Goal: Navigation & Orientation: Understand site structure

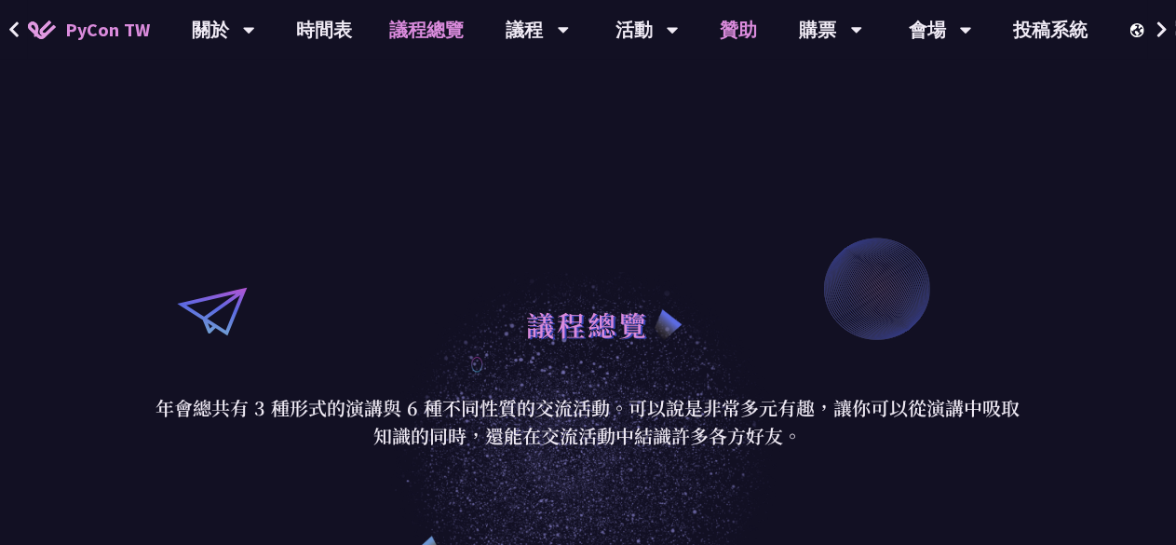
click at [737, 34] on link "贊助" at bounding box center [739, 30] width 74 height 60
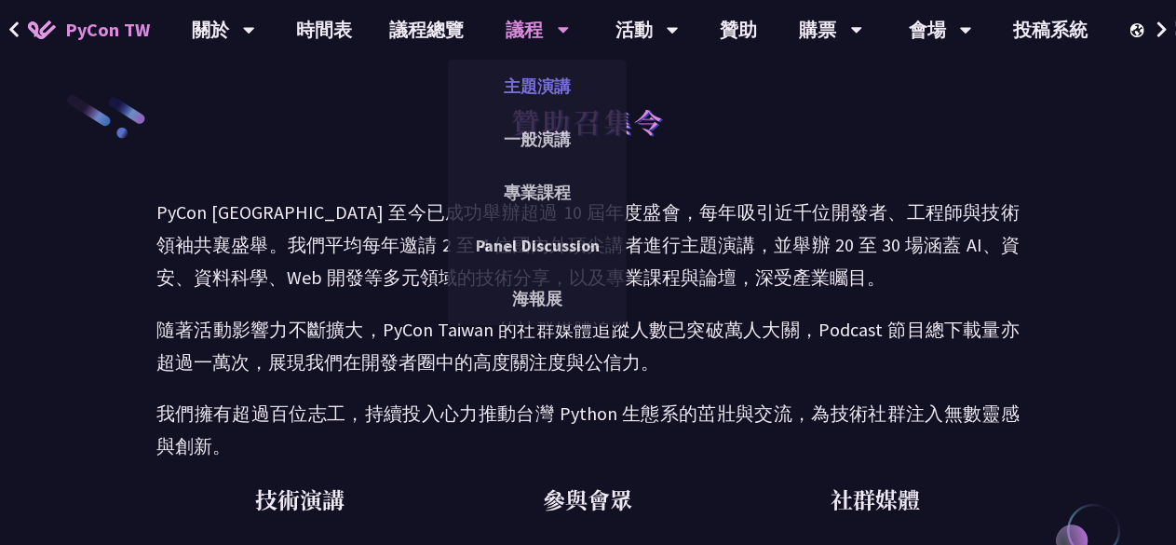
click at [508, 84] on link "主題演講" at bounding box center [537, 86] width 179 height 44
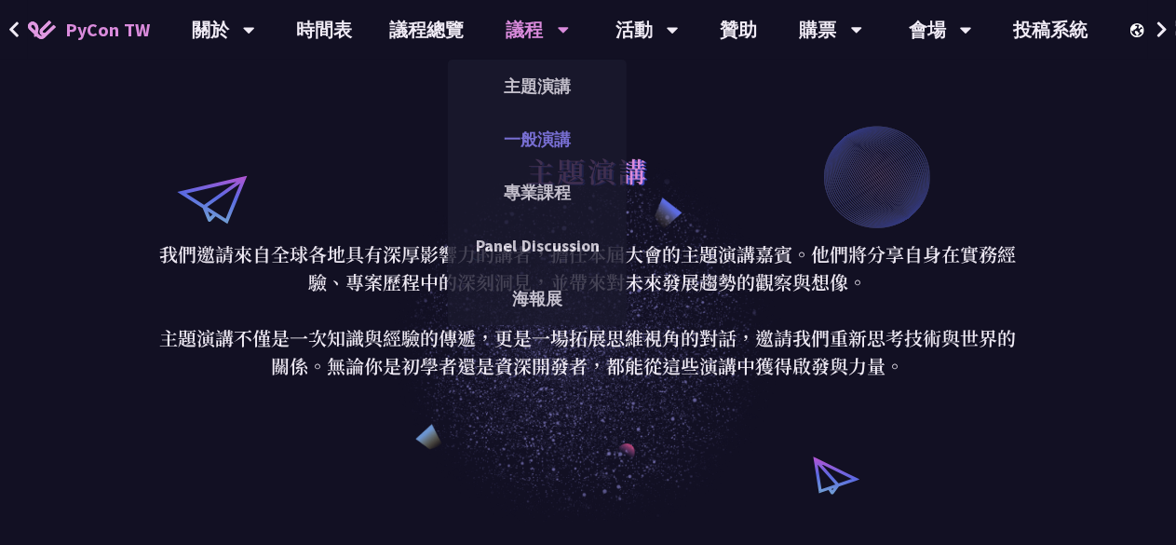
click at [525, 134] on link "一般演講" at bounding box center [537, 139] width 179 height 44
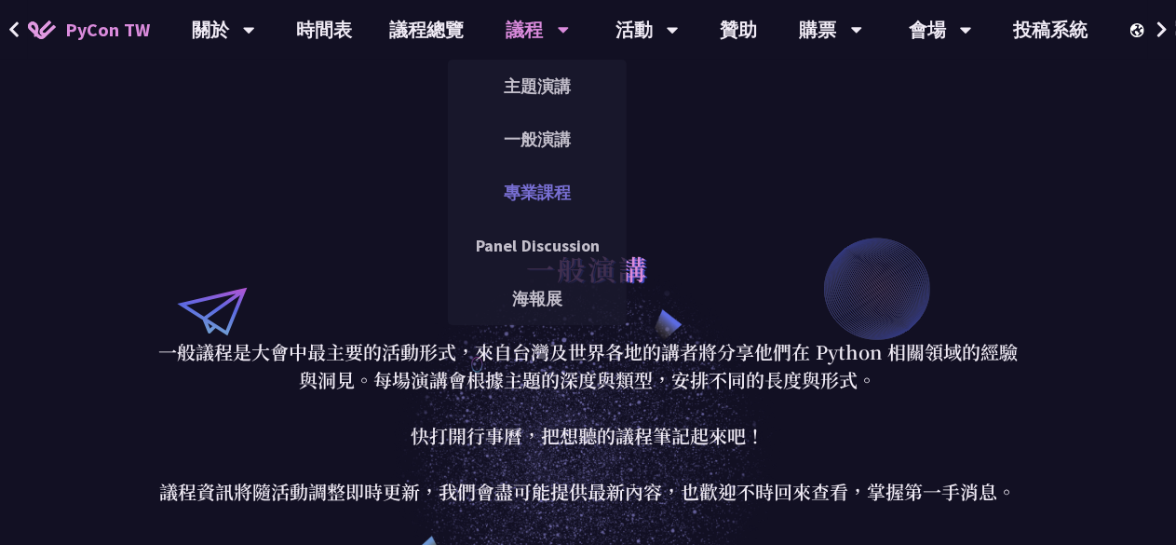
click at [526, 184] on link "專業課程" at bounding box center [537, 192] width 179 height 44
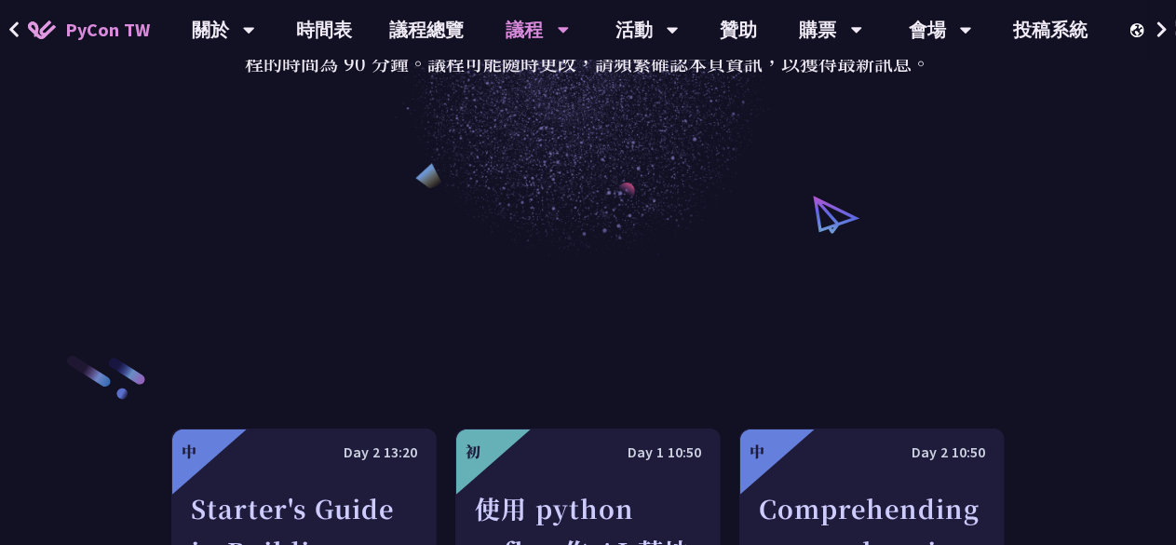
scroll to position [652, 0]
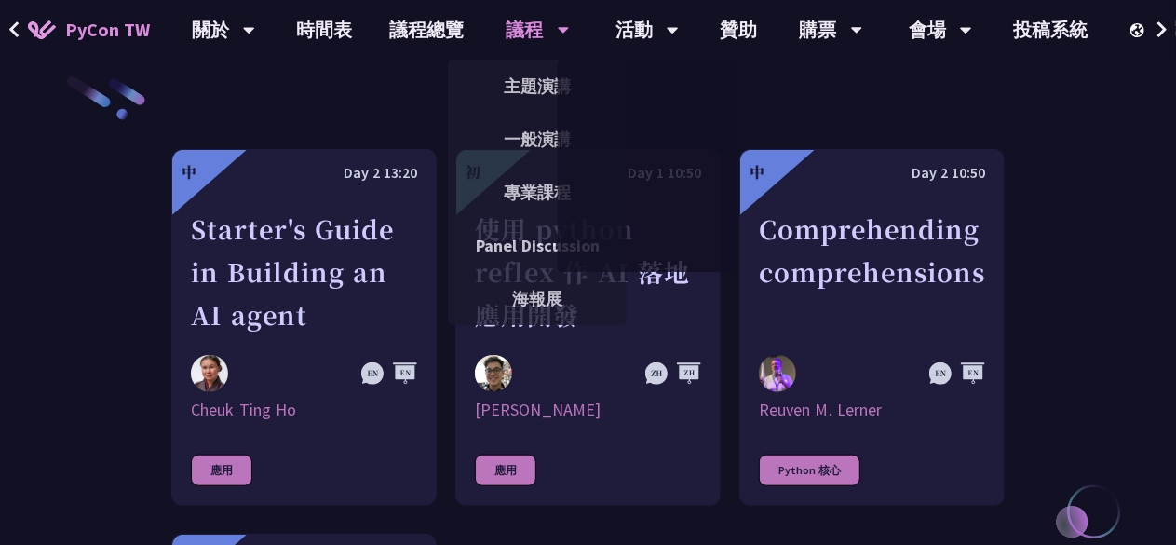
click at [544, 34] on div "議程" at bounding box center [537, 30] width 63 height 60
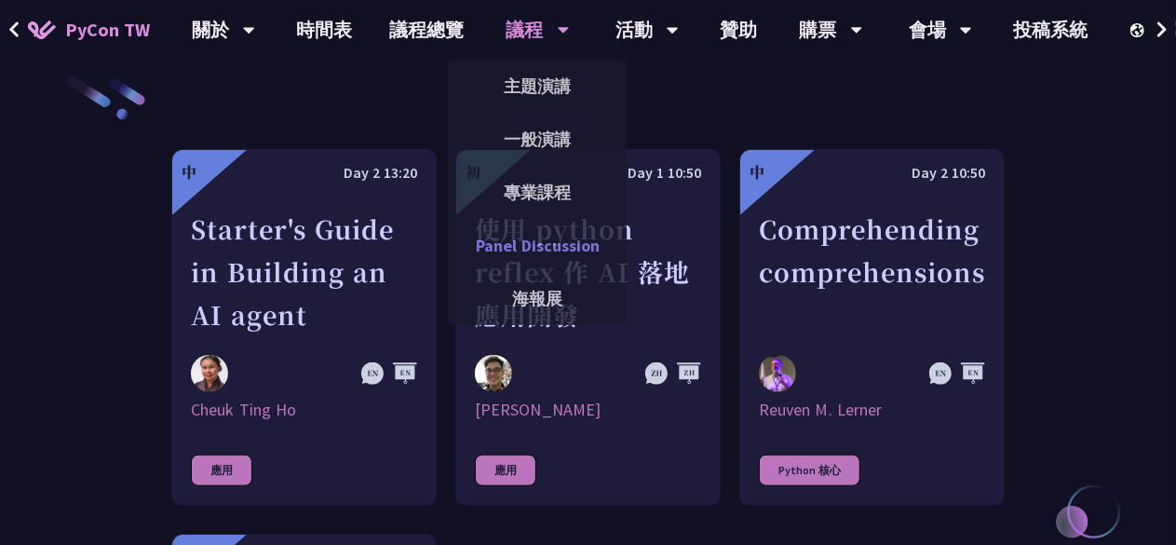
click at [530, 244] on link "Panel Discussion" at bounding box center [537, 245] width 179 height 44
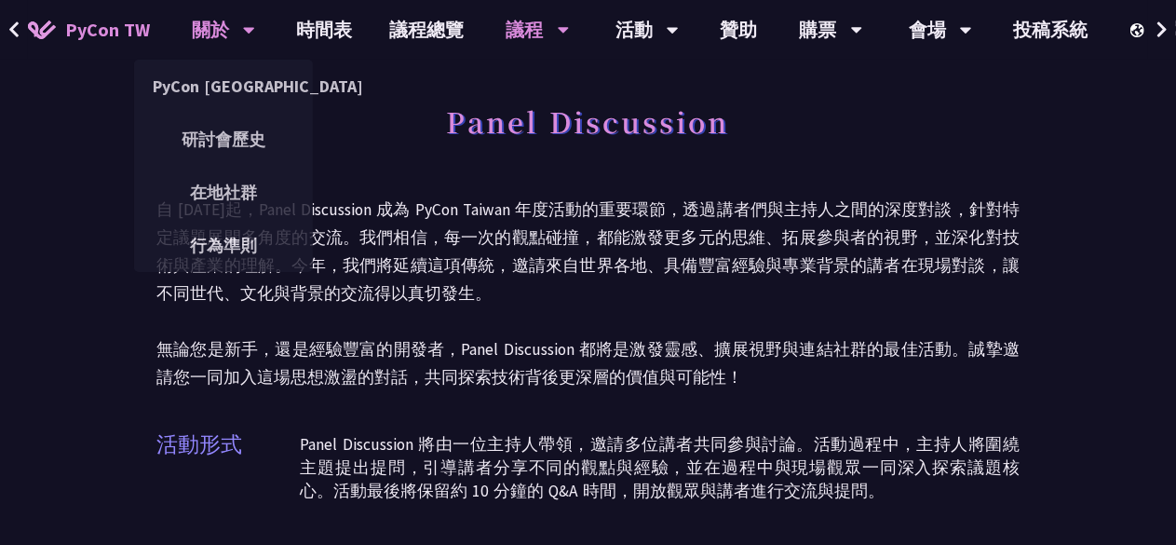
click at [236, 36] on div "關於" at bounding box center [223, 30] width 63 height 60
click at [233, 87] on link "PyCon [GEOGRAPHIC_DATA]" at bounding box center [223, 86] width 179 height 44
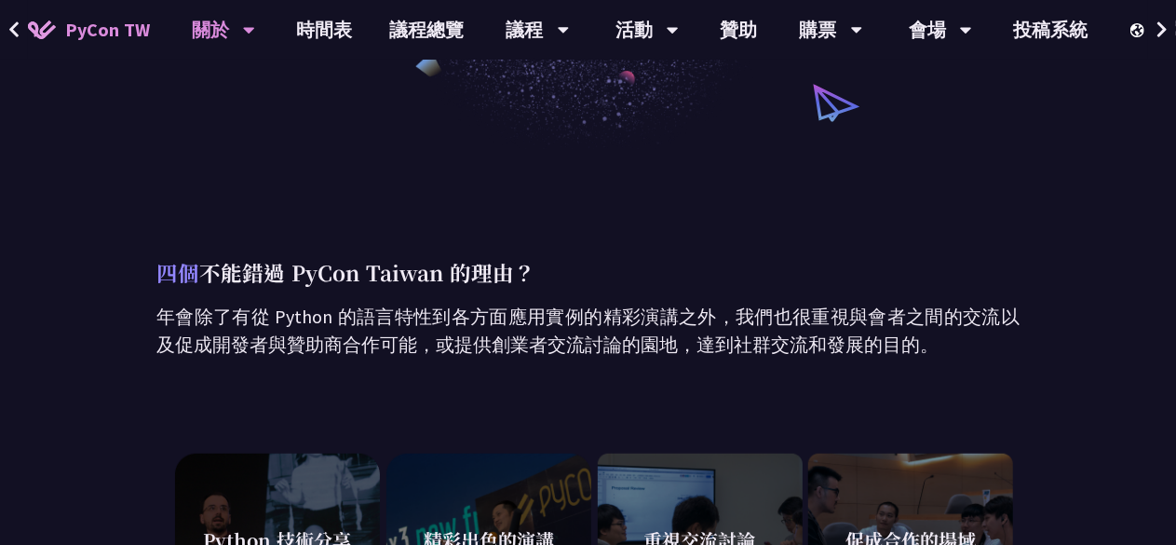
scroll to position [652, 0]
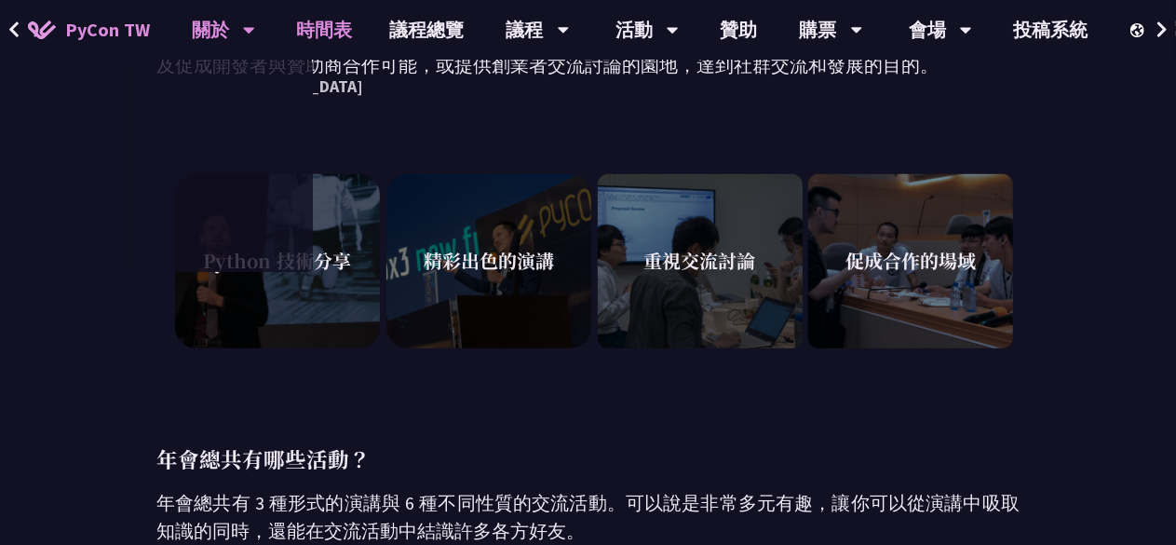
click at [337, 27] on link "時間表" at bounding box center [324, 30] width 93 height 60
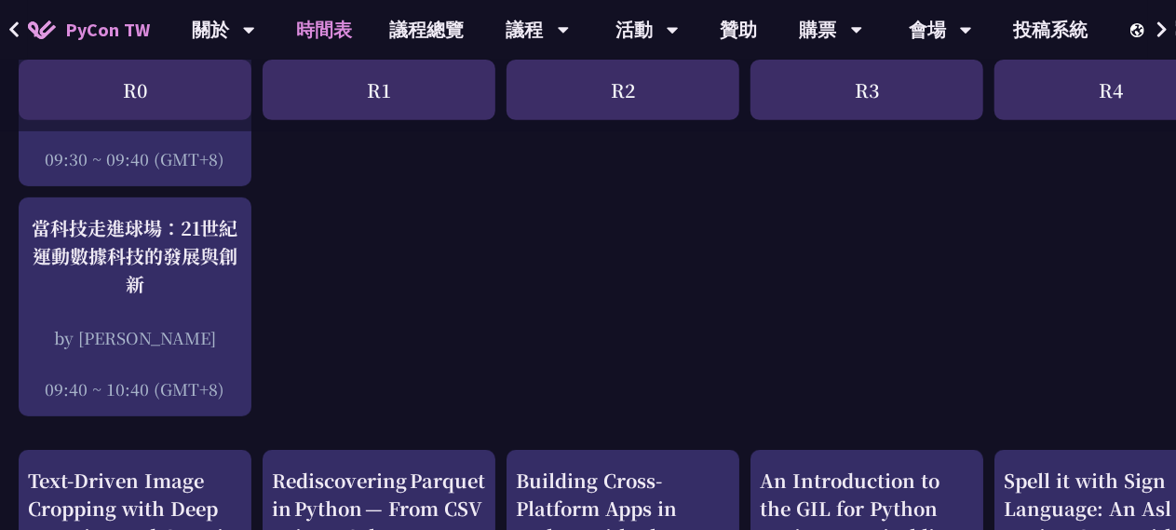
scroll to position [93, 0]
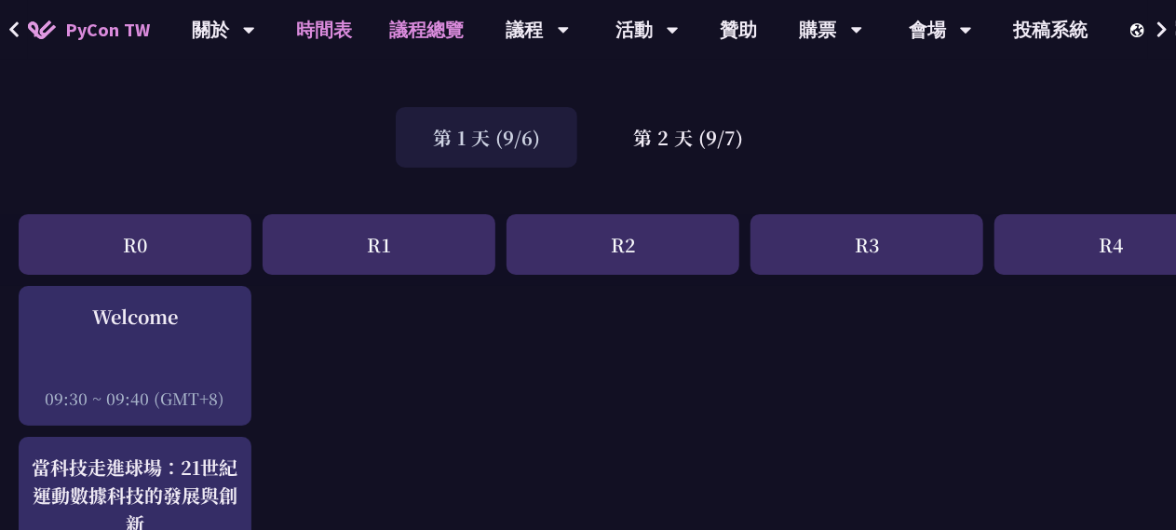
click at [441, 31] on link "議程總覽" at bounding box center [427, 30] width 112 height 60
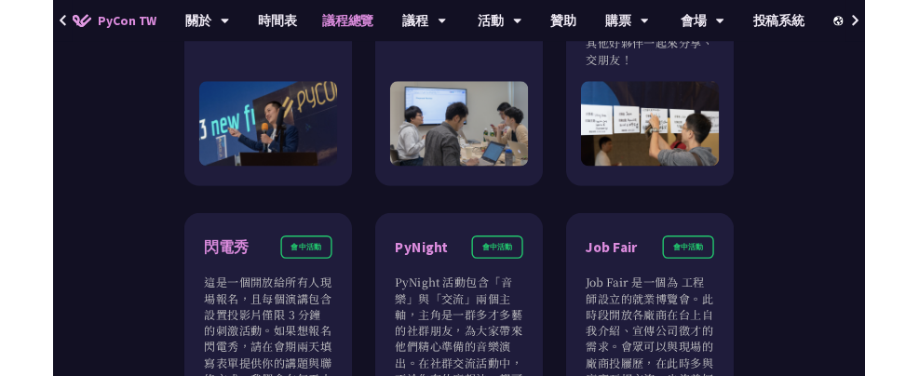
scroll to position [1422, 0]
